Goal: Download file/media

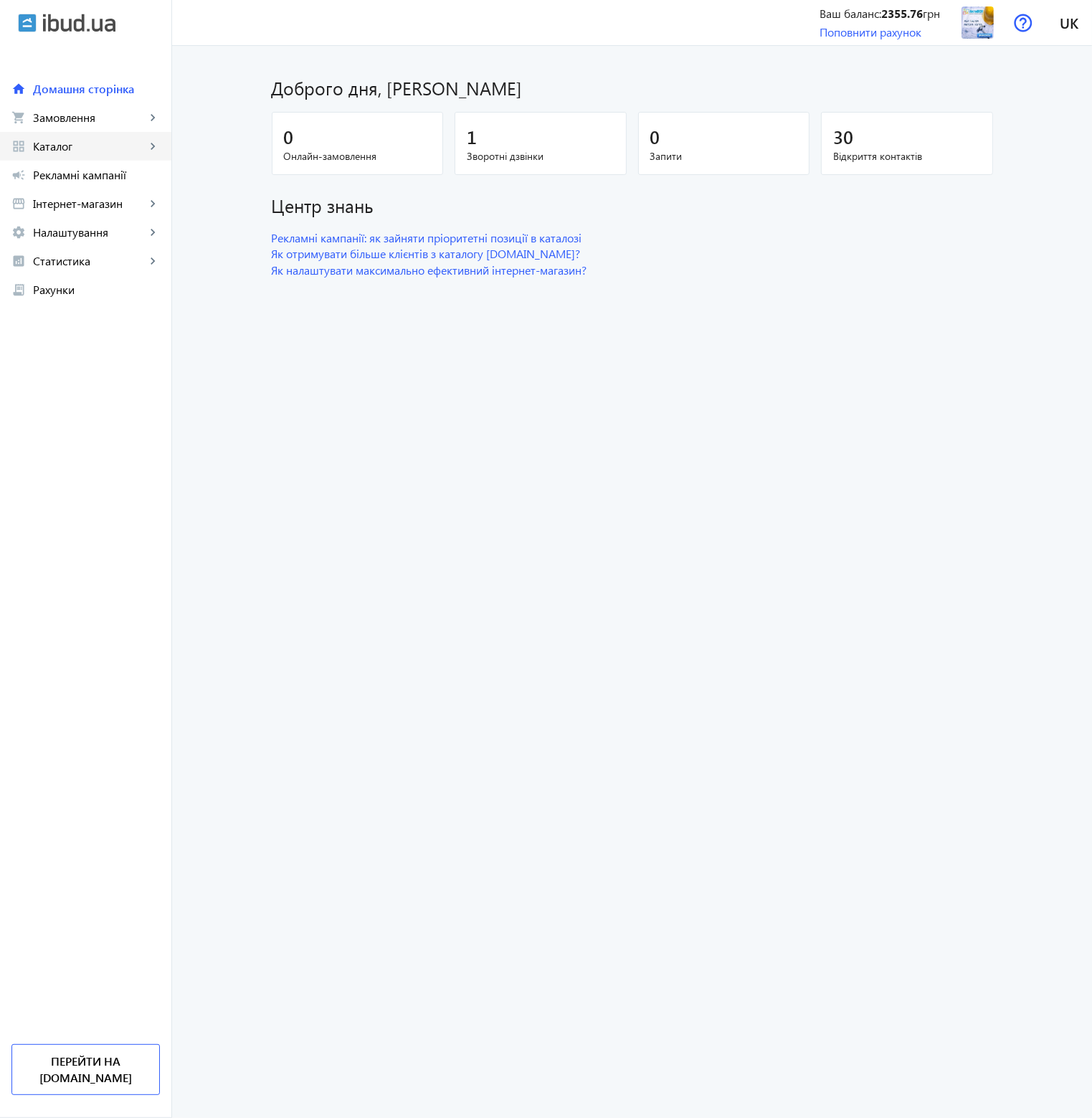
click at [143, 151] on span "Каталог" at bounding box center [89, 146] width 112 height 14
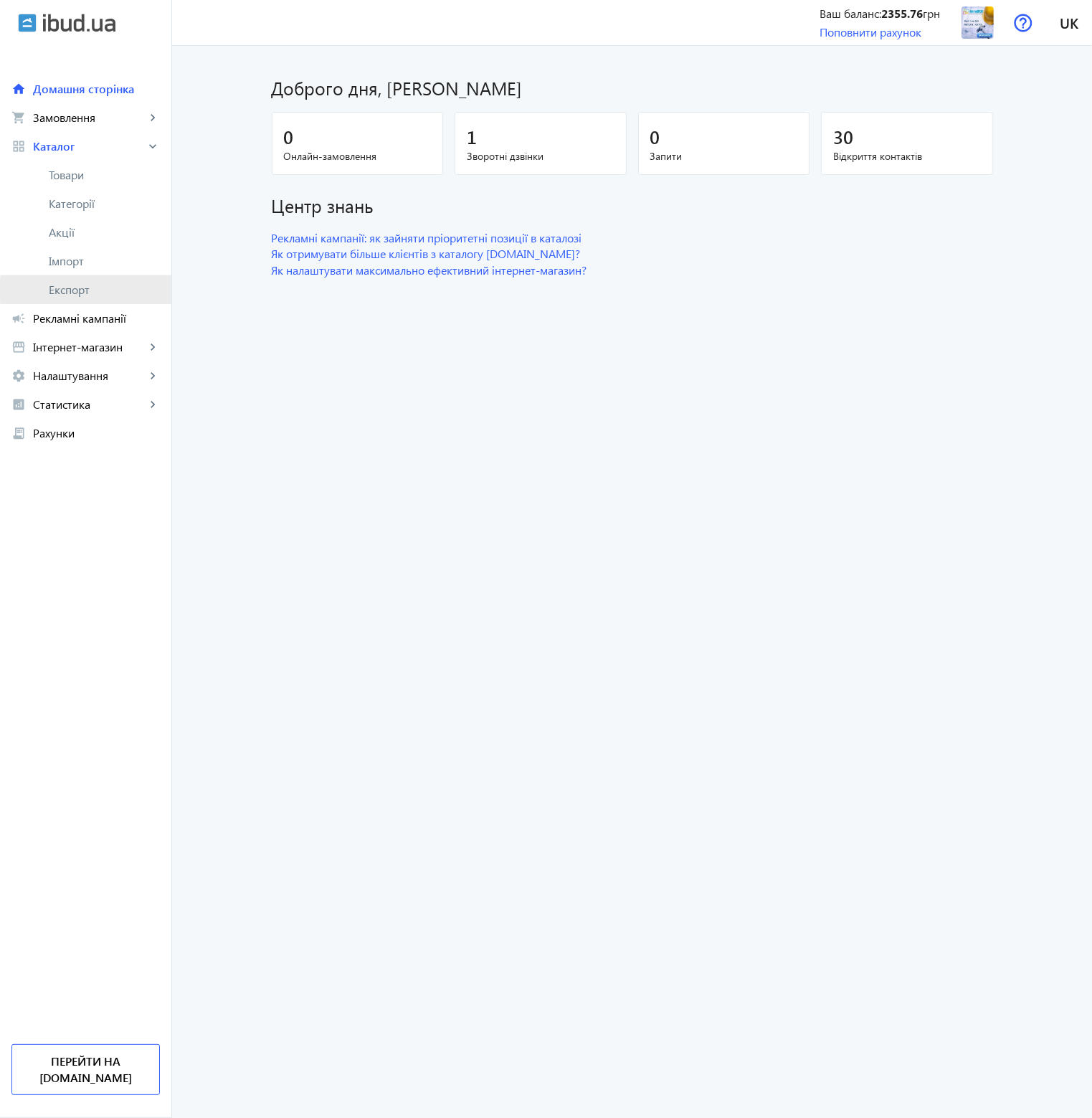
click at [95, 290] on span "Експорт" at bounding box center [105, 289] width 112 height 14
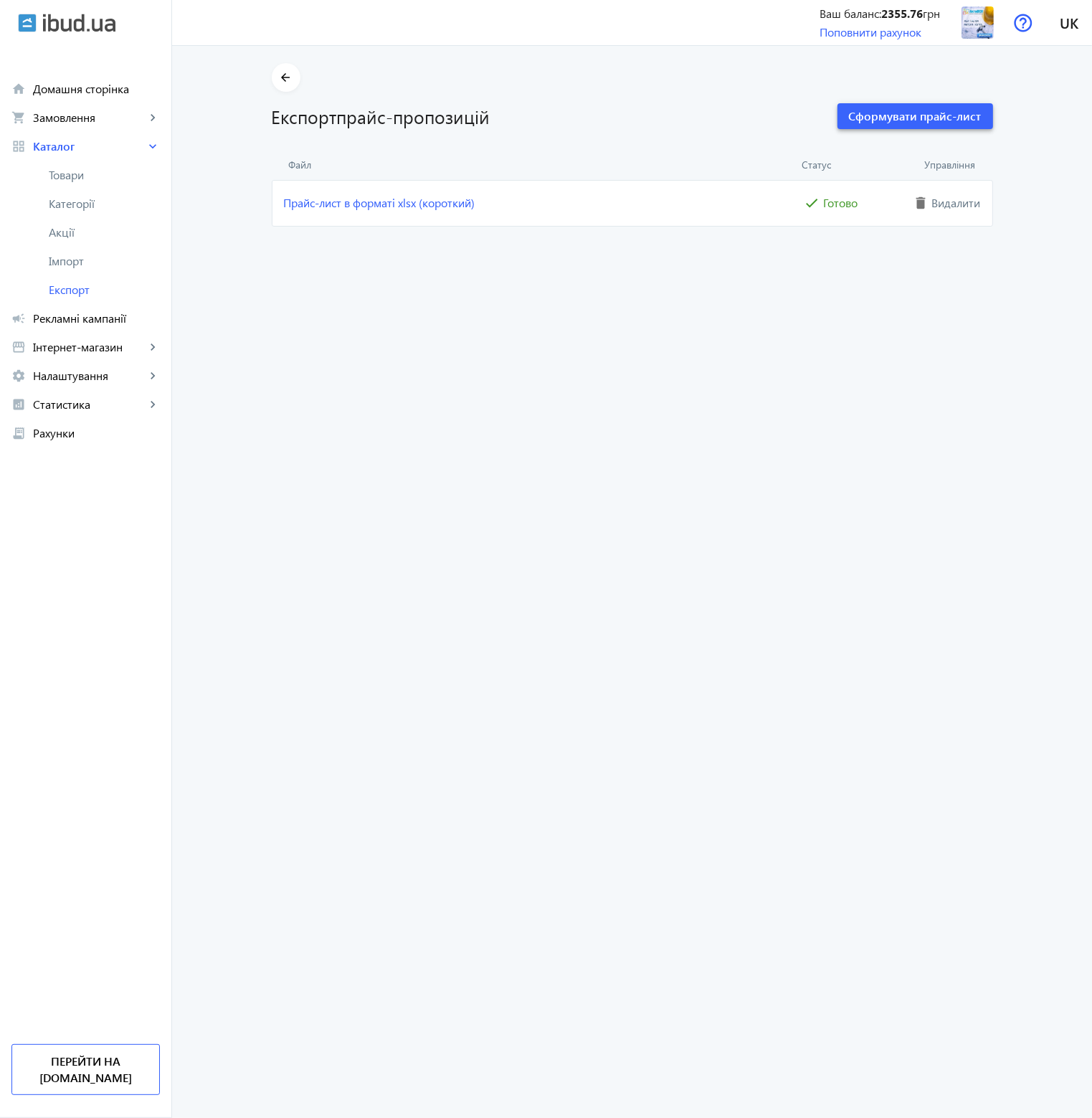
click at [929, 114] on span "Сформувати прайс-лист" at bounding box center [915, 116] width 132 height 16
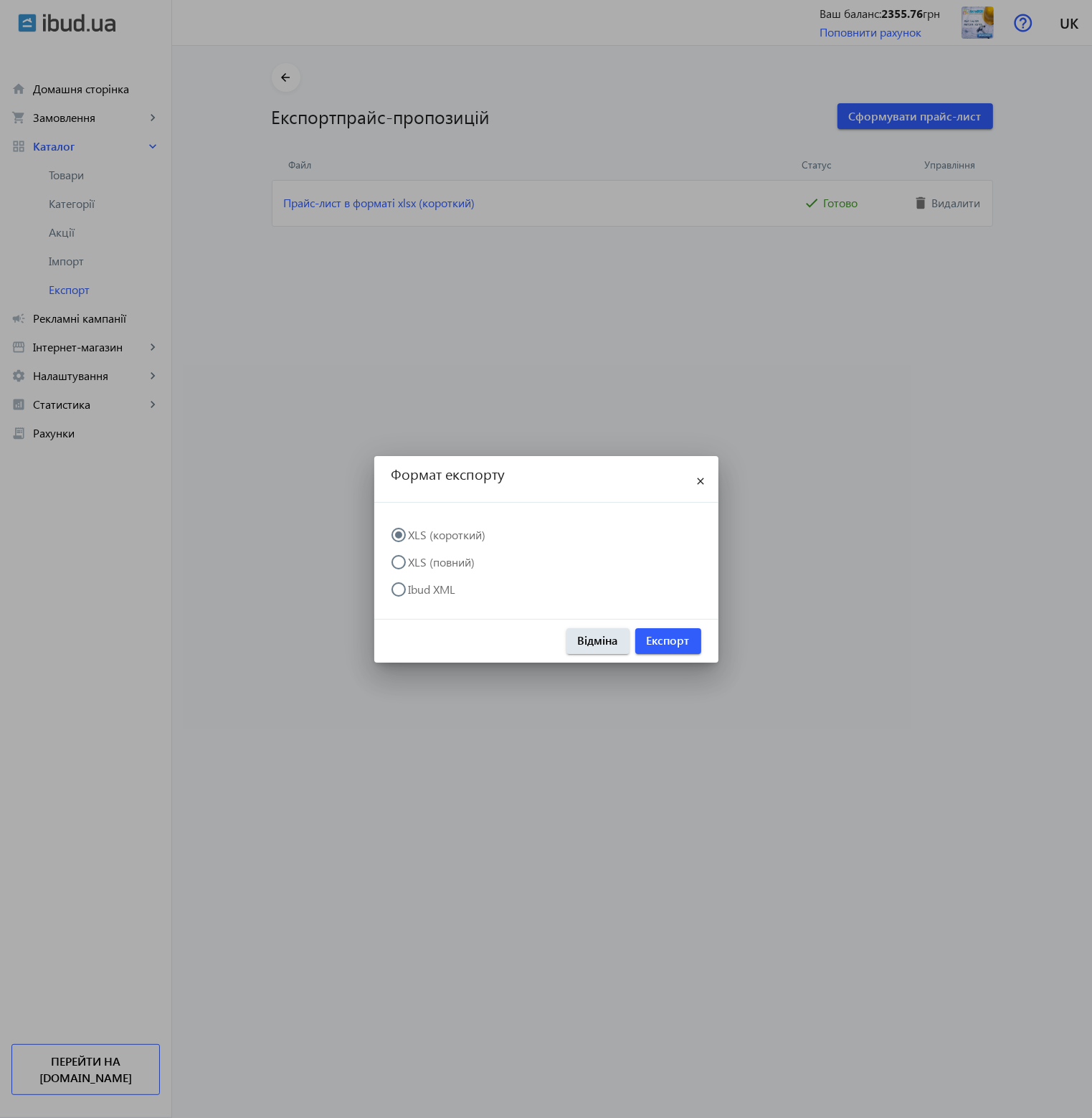
click at [433, 590] on label "Ibud XML" at bounding box center [431, 589] width 51 height 11
click at [420, 590] on input "Ibud XML" at bounding box center [405, 596] width 29 height 29
radio input "true"
click at [670, 640] on span "Експорт" at bounding box center [668, 640] width 43 height 16
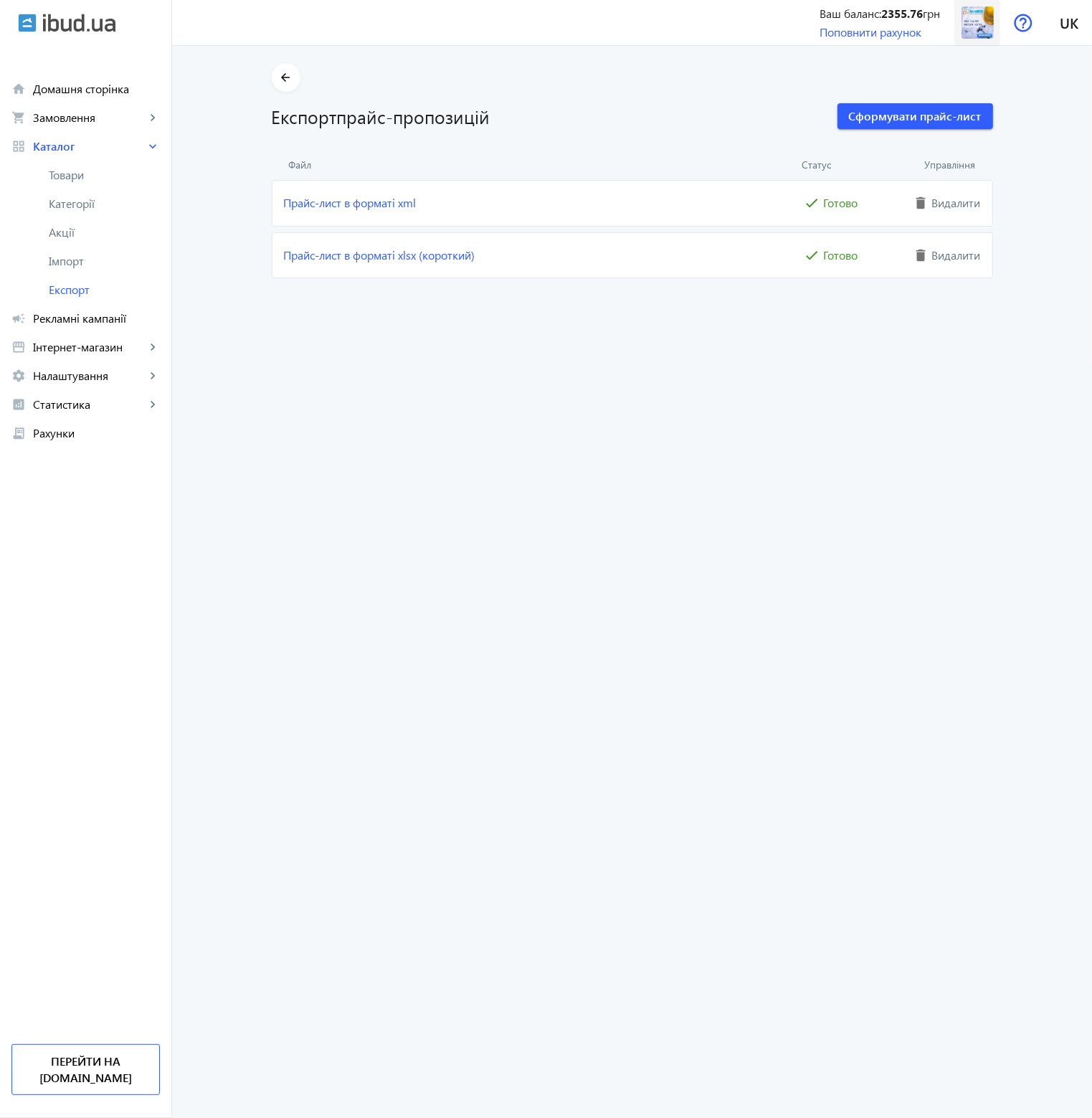
click at [981, 30] on img at bounding box center [977, 22] width 32 height 32
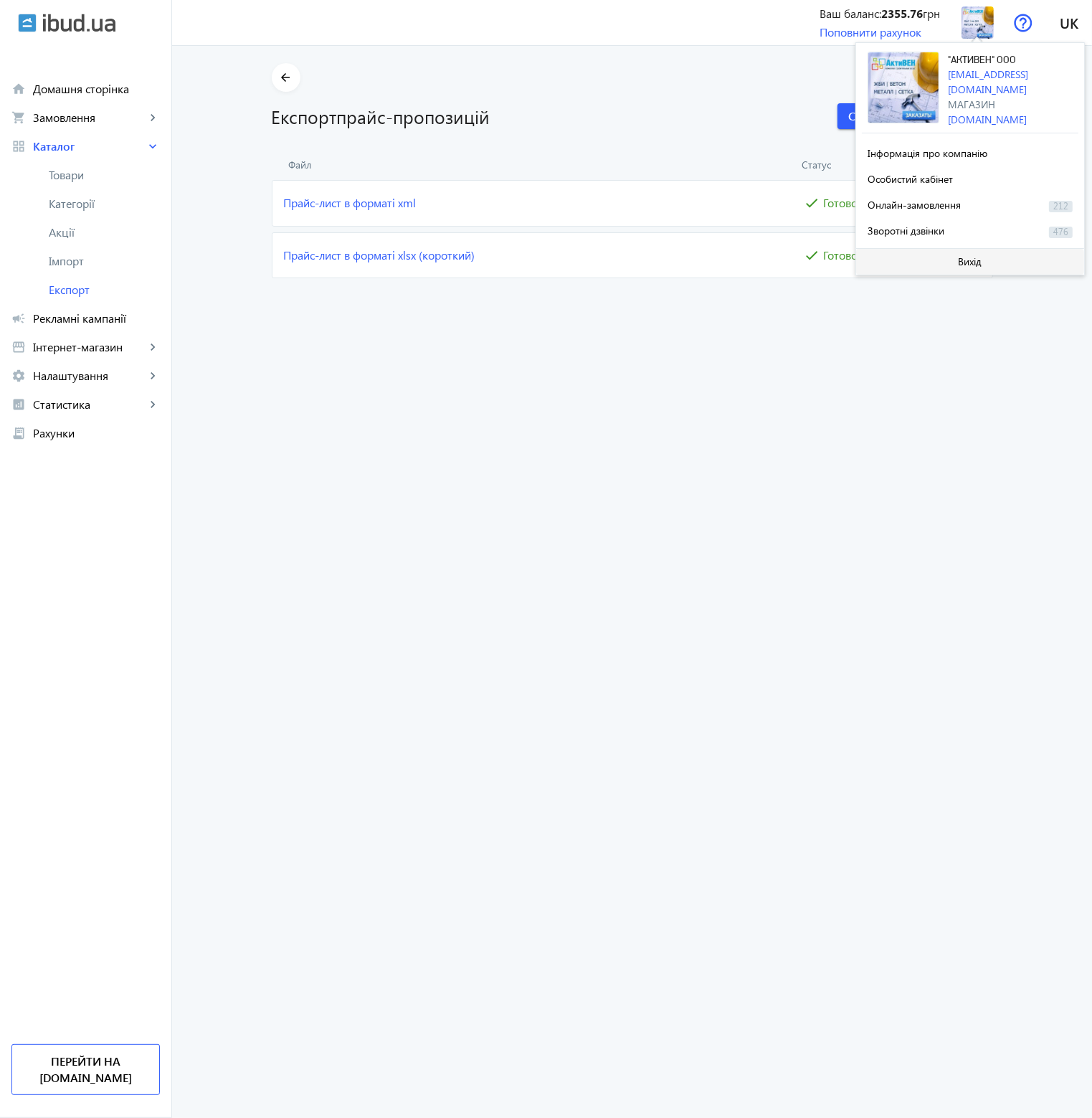
click at [959, 261] on span "Вихід" at bounding box center [970, 261] width 24 height 11
